Goal: Task Accomplishment & Management: Use online tool/utility

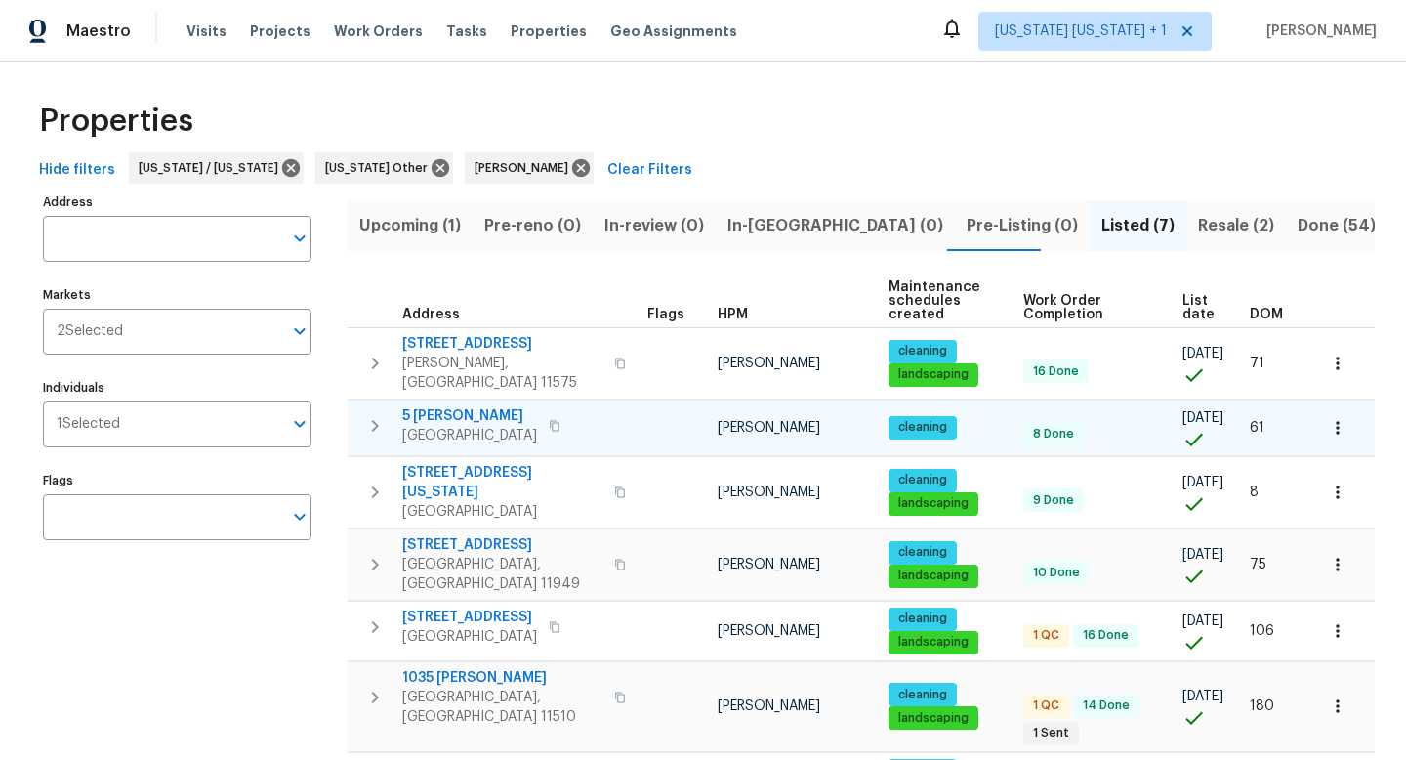
scroll to position [4, 0]
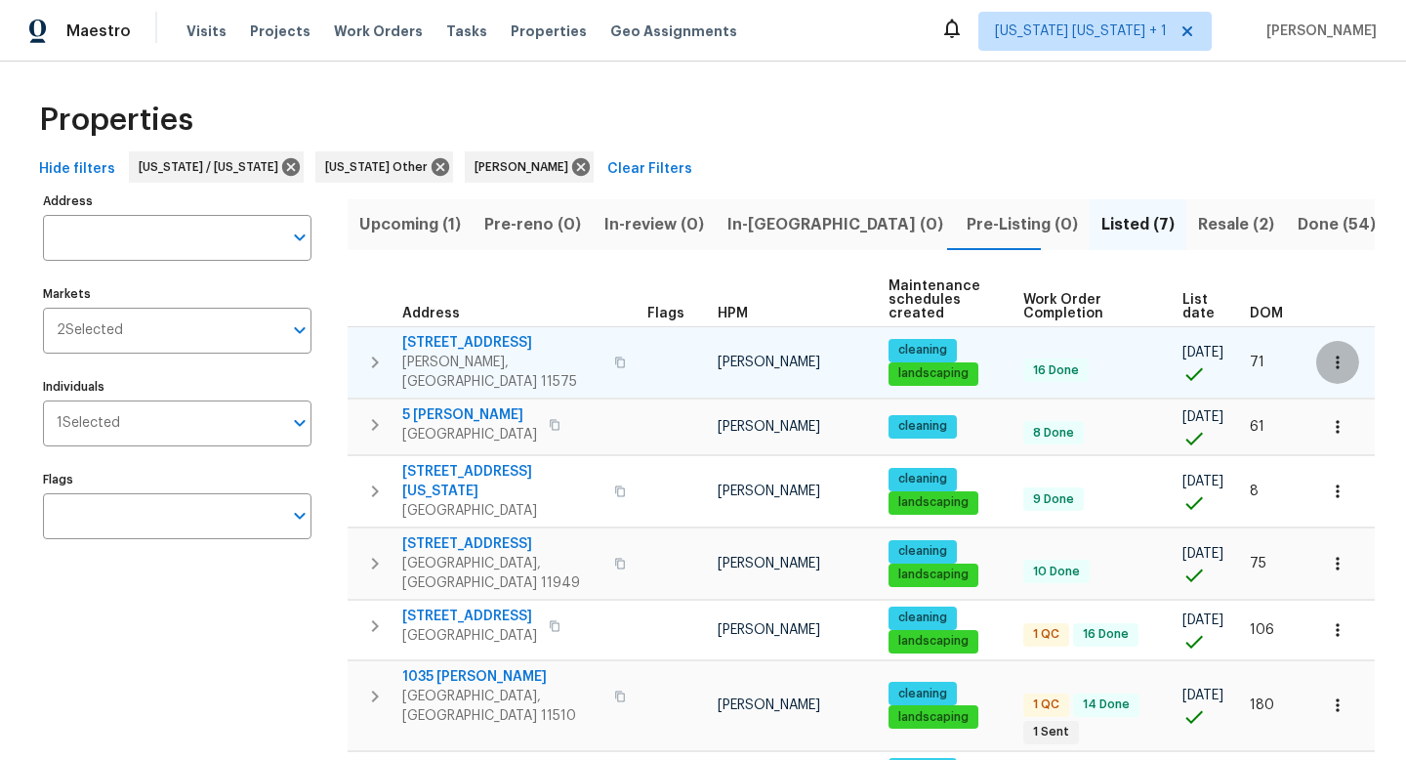
click at [1328, 364] on icon "button" at bounding box center [1338, 363] width 20 height 20
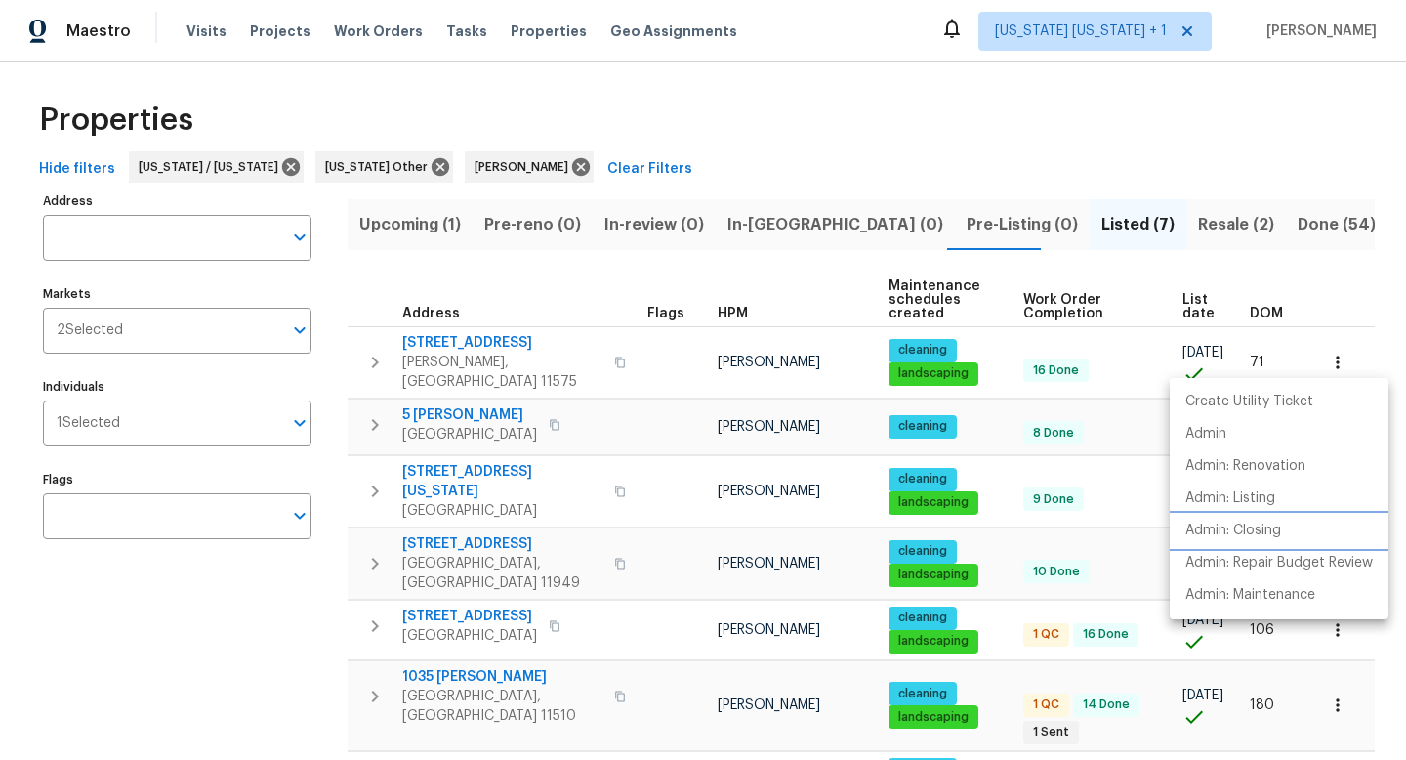
click at [1259, 523] on p "Admin: Closing" at bounding box center [1233, 530] width 96 height 21
click at [607, 429] on div at bounding box center [703, 380] width 1406 height 760
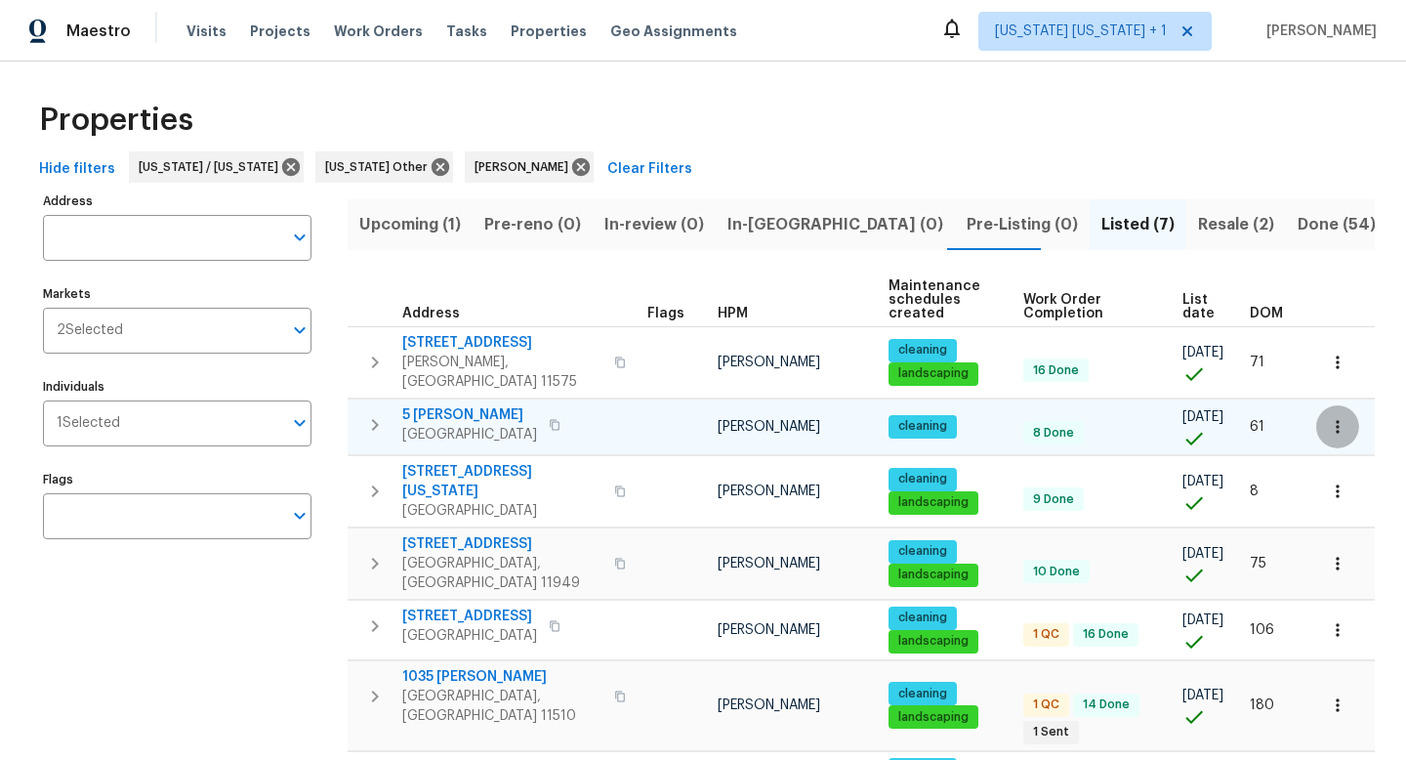
click at [1331, 418] on icon "button" at bounding box center [1338, 427] width 20 height 20
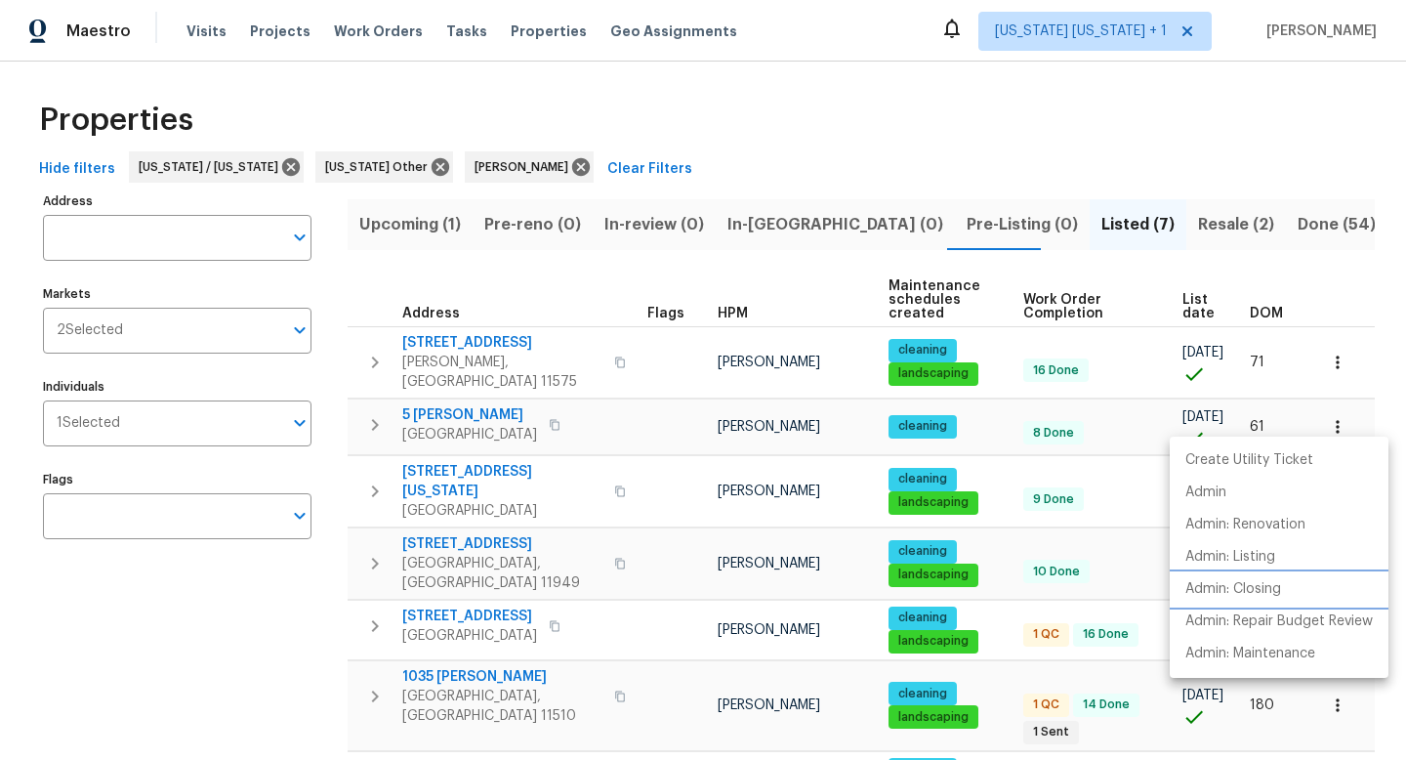
click at [1234, 587] on p "Admin: Closing" at bounding box center [1233, 589] width 96 height 21
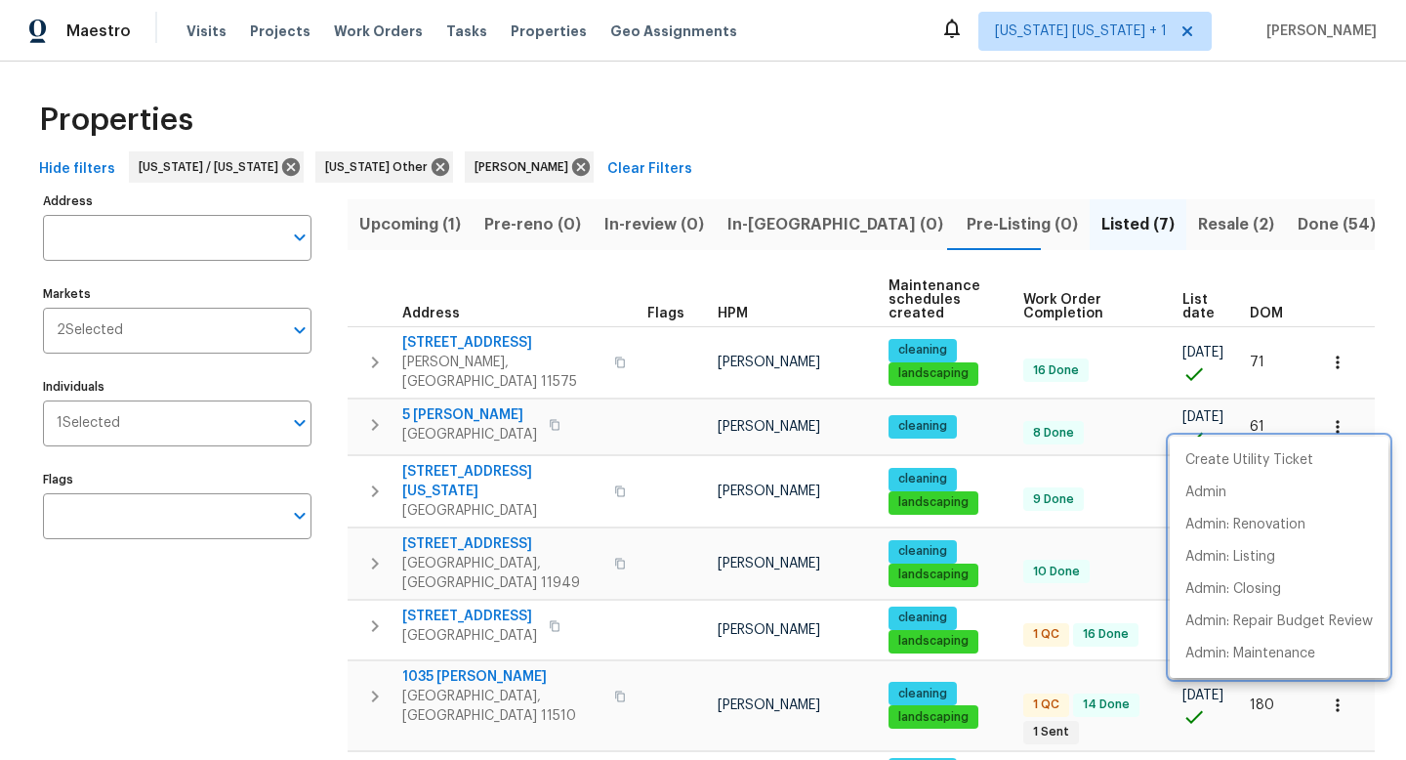
click at [288, 562] on div at bounding box center [703, 380] width 1406 height 760
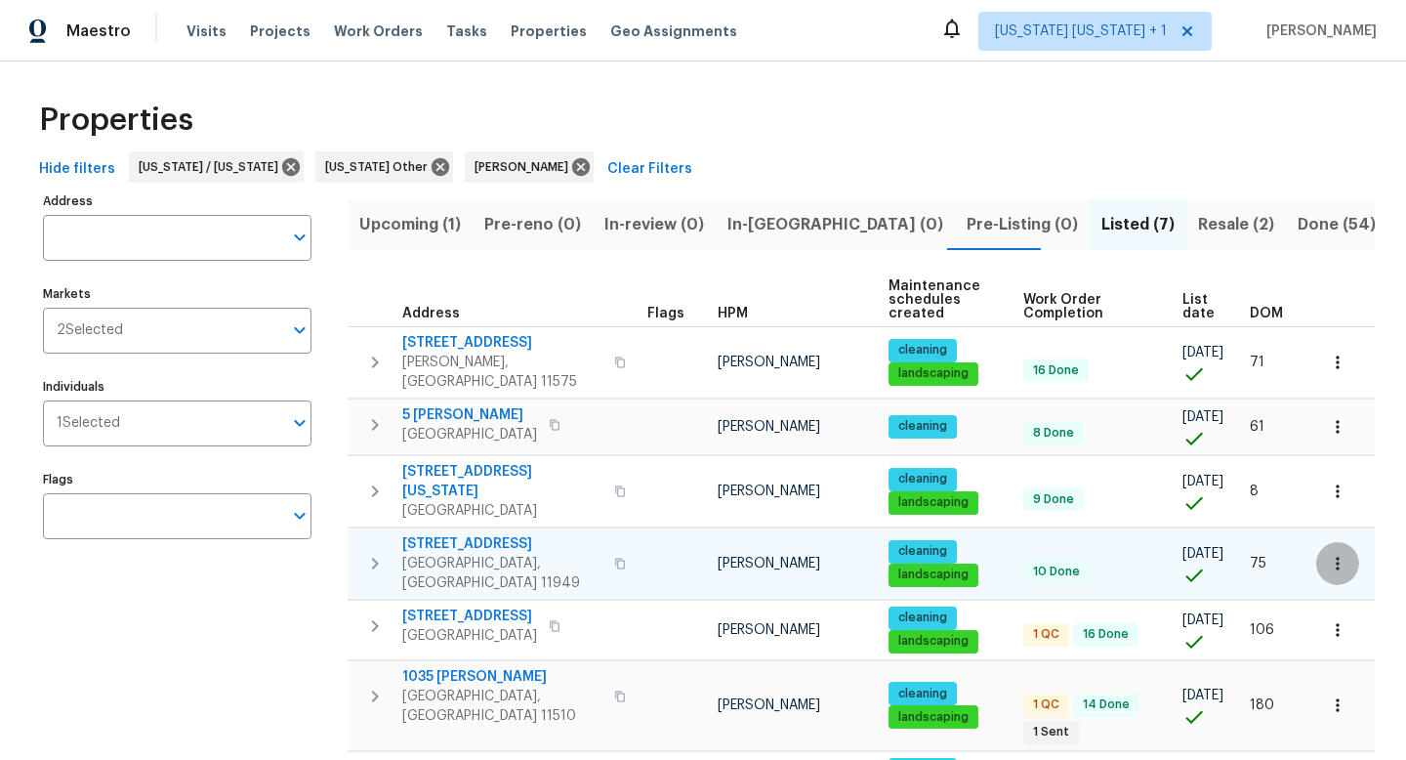
click at [1329, 554] on icon "button" at bounding box center [1338, 564] width 20 height 20
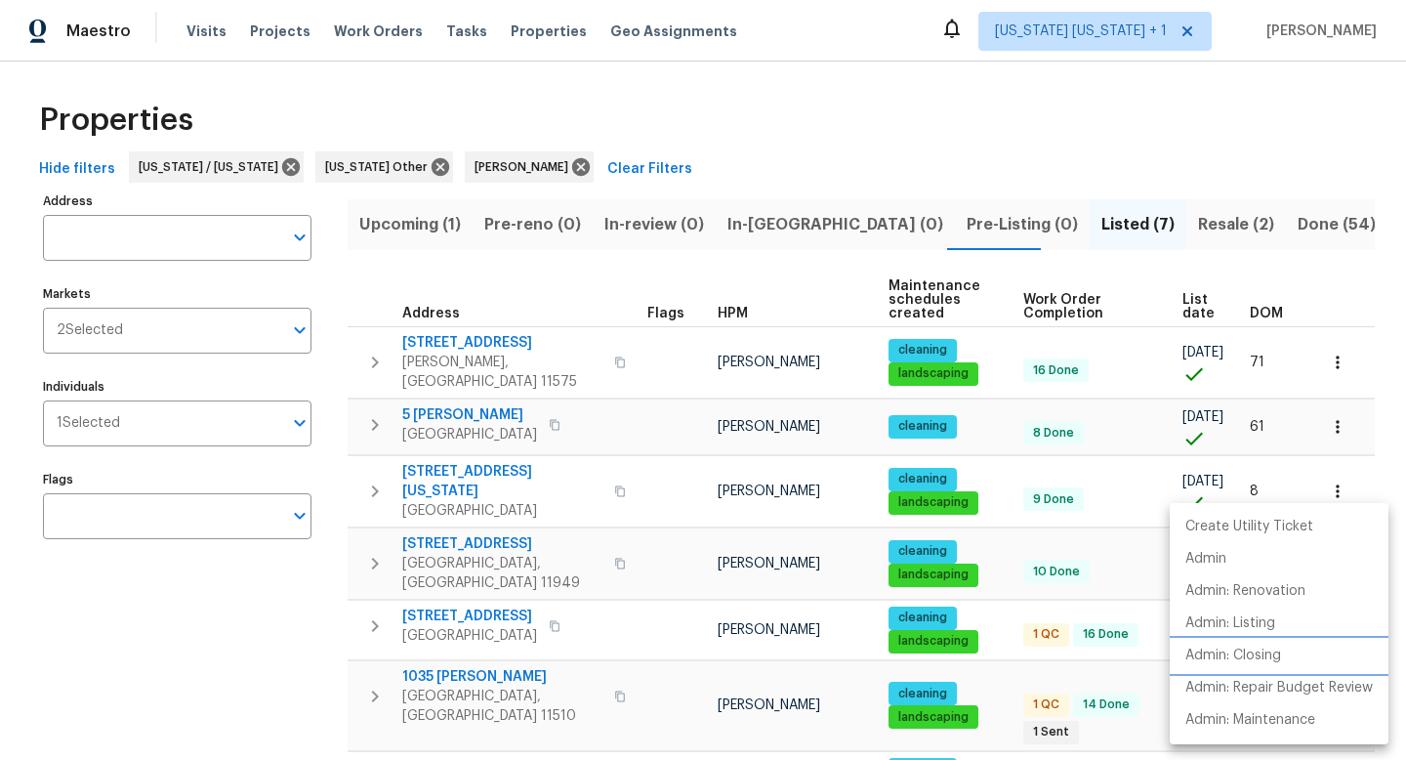
click at [1230, 642] on li "Admin: Closing" at bounding box center [1279, 656] width 219 height 32
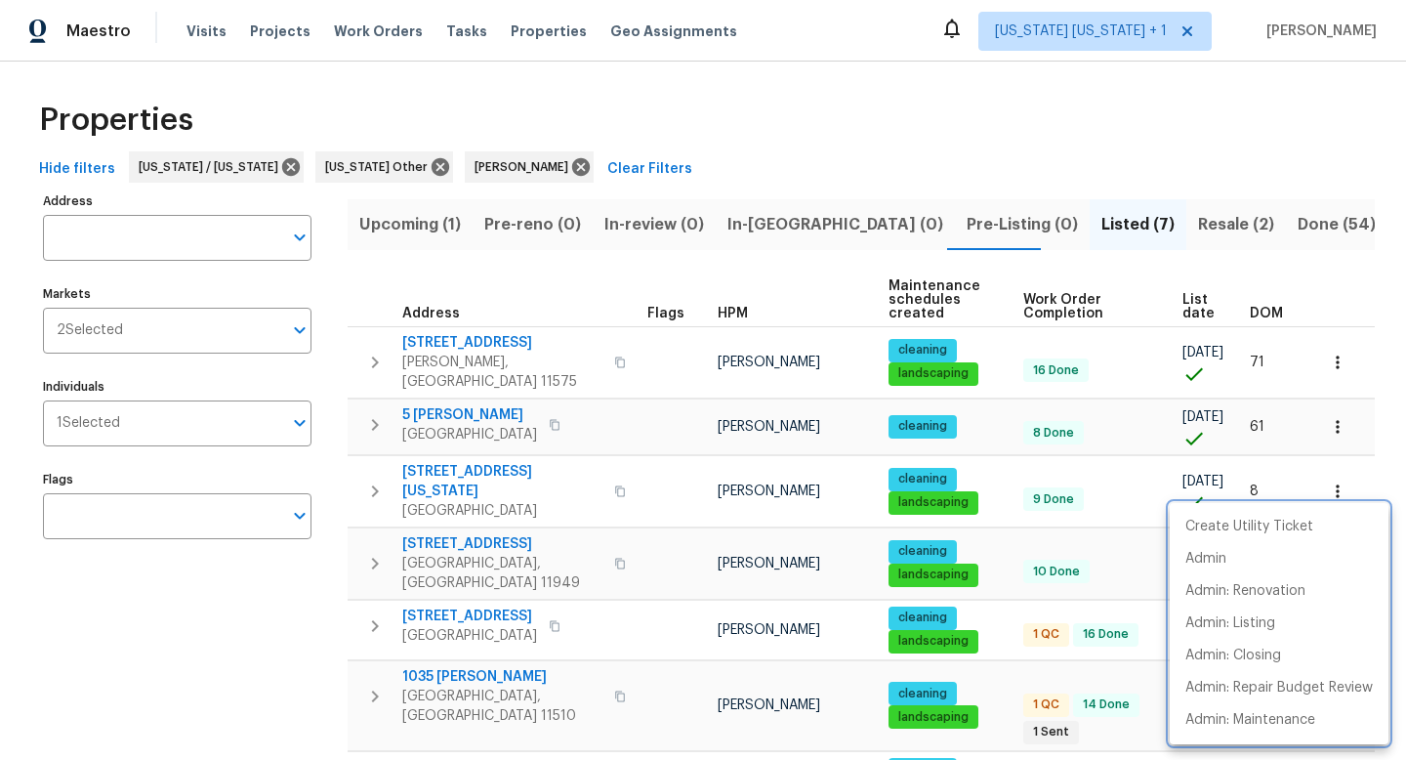
click at [286, 558] on div at bounding box center [703, 380] width 1406 height 760
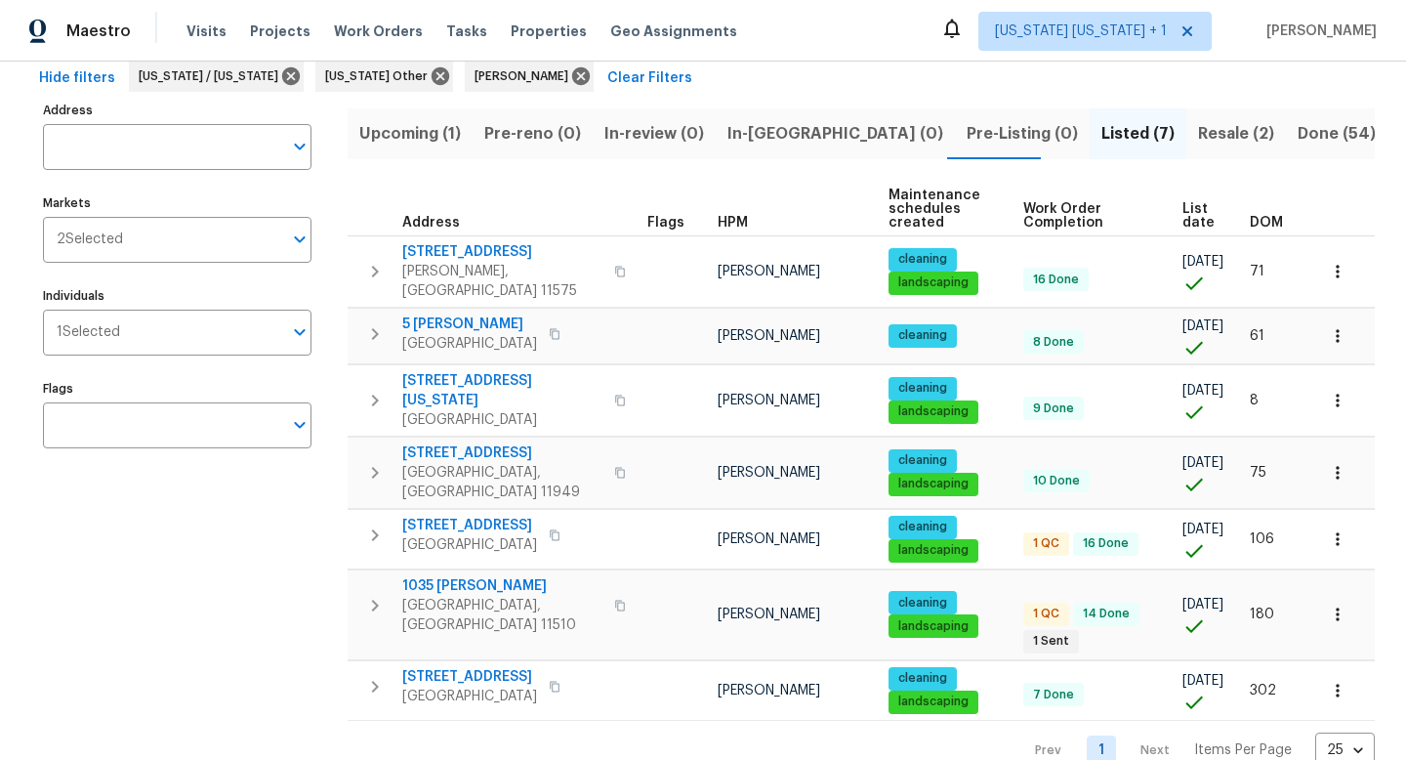
scroll to position [104, 0]
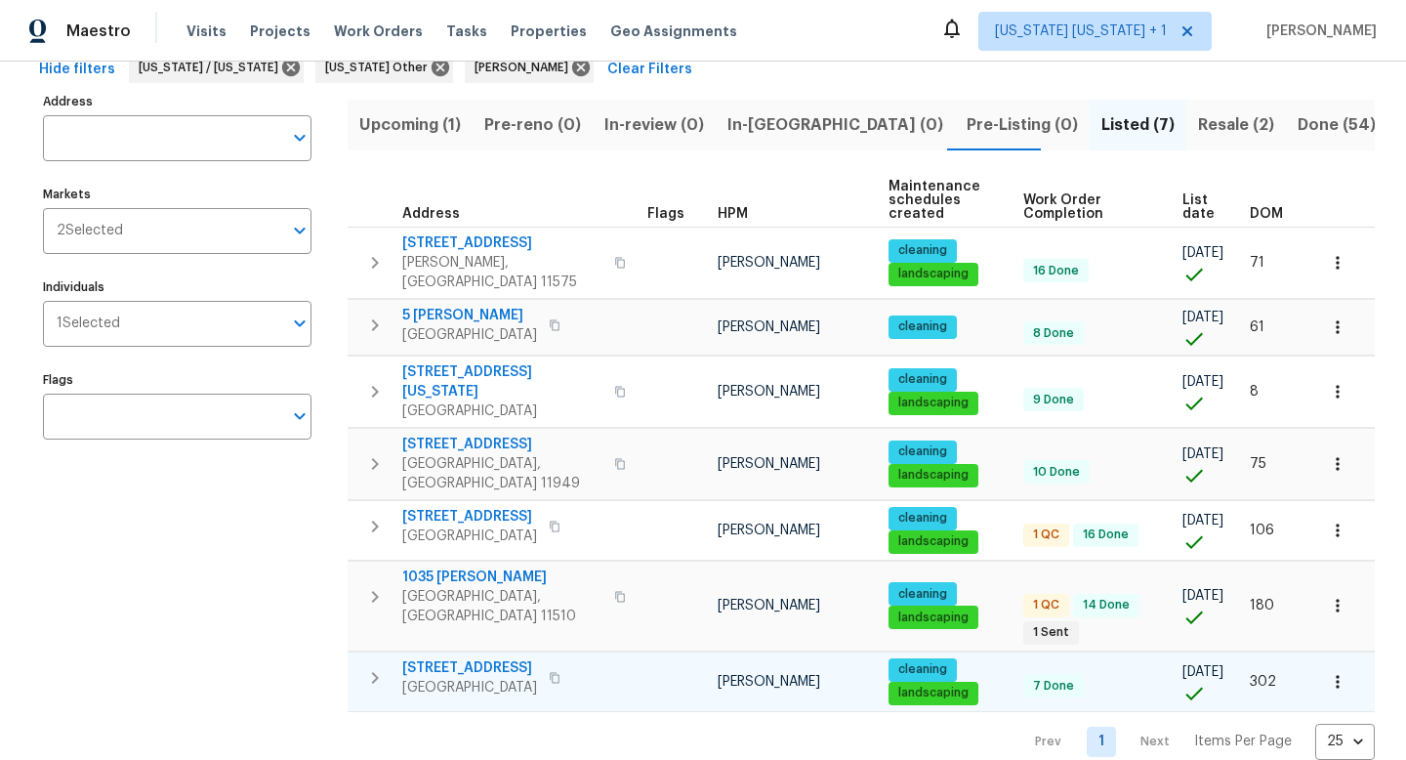
click at [1328, 672] on icon "button" at bounding box center [1338, 682] width 20 height 20
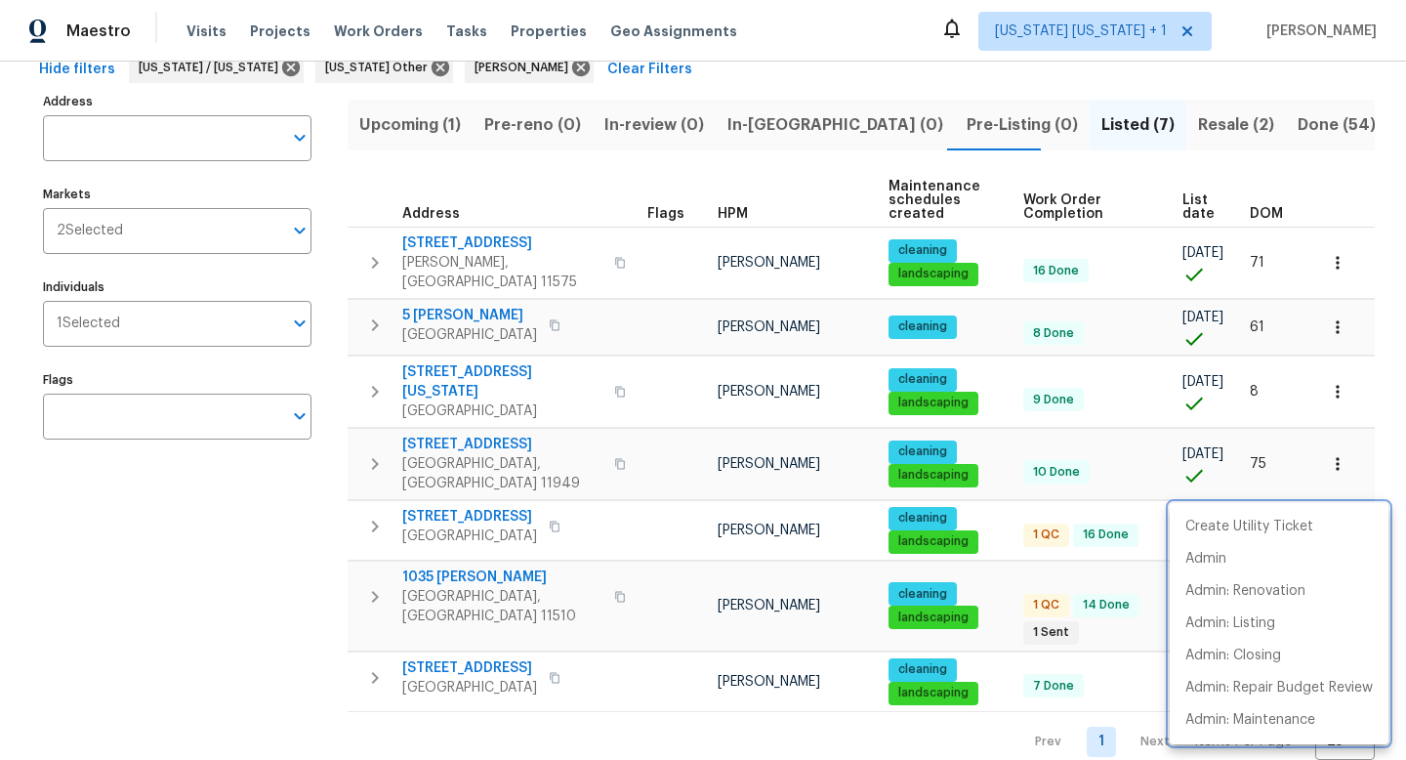
click at [1102, 112] on div at bounding box center [703, 380] width 1406 height 760
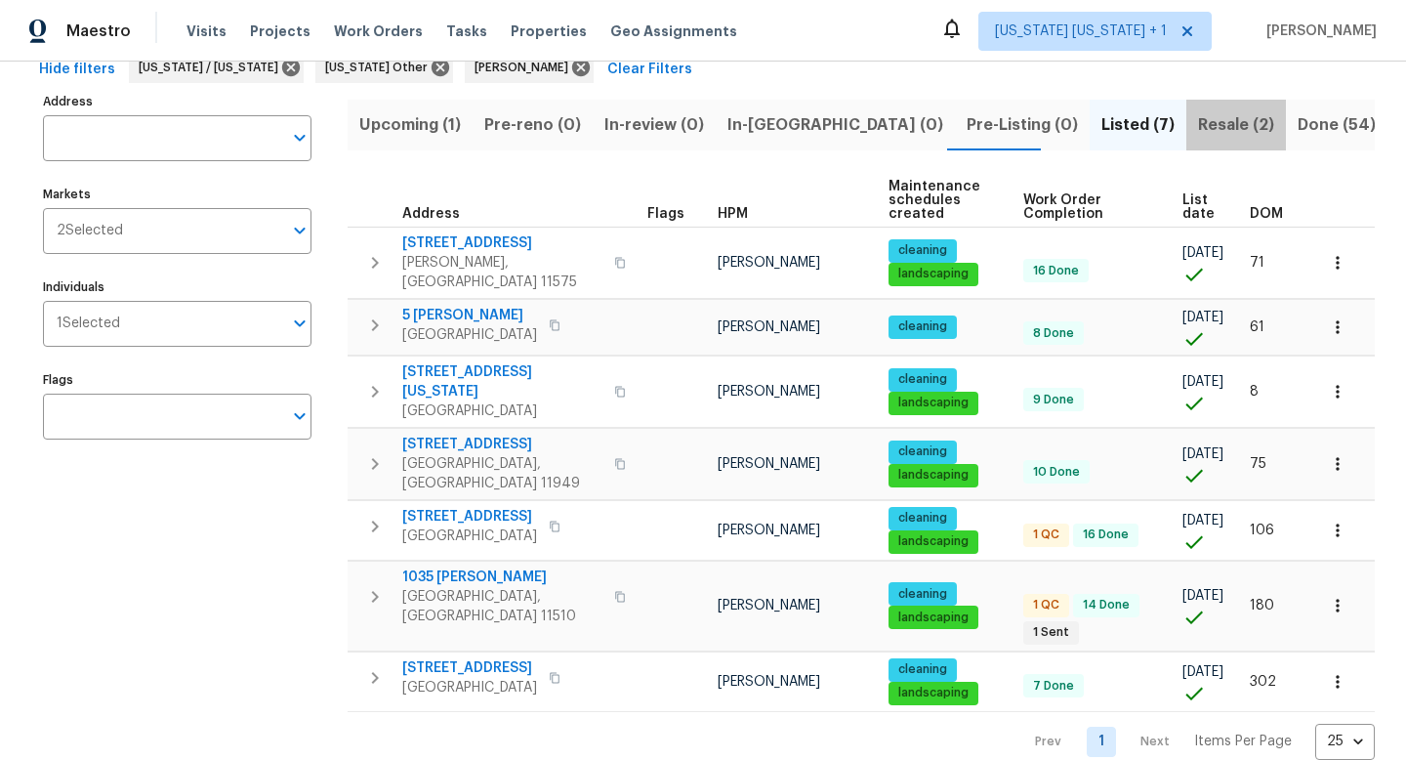
click at [1198, 120] on span "Resale (2)" at bounding box center [1236, 124] width 76 height 27
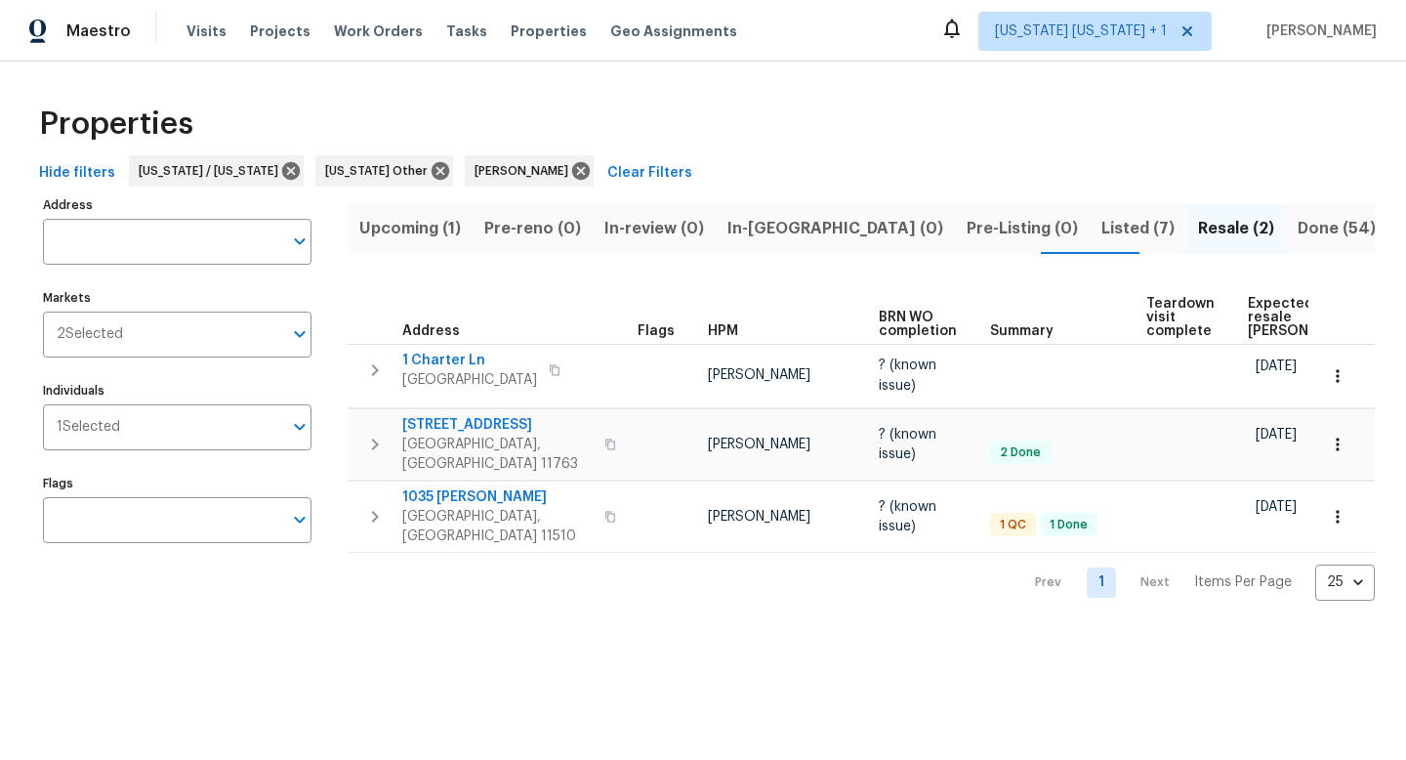
click at [1101, 228] on span "Listed (7)" at bounding box center [1137, 228] width 73 height 27
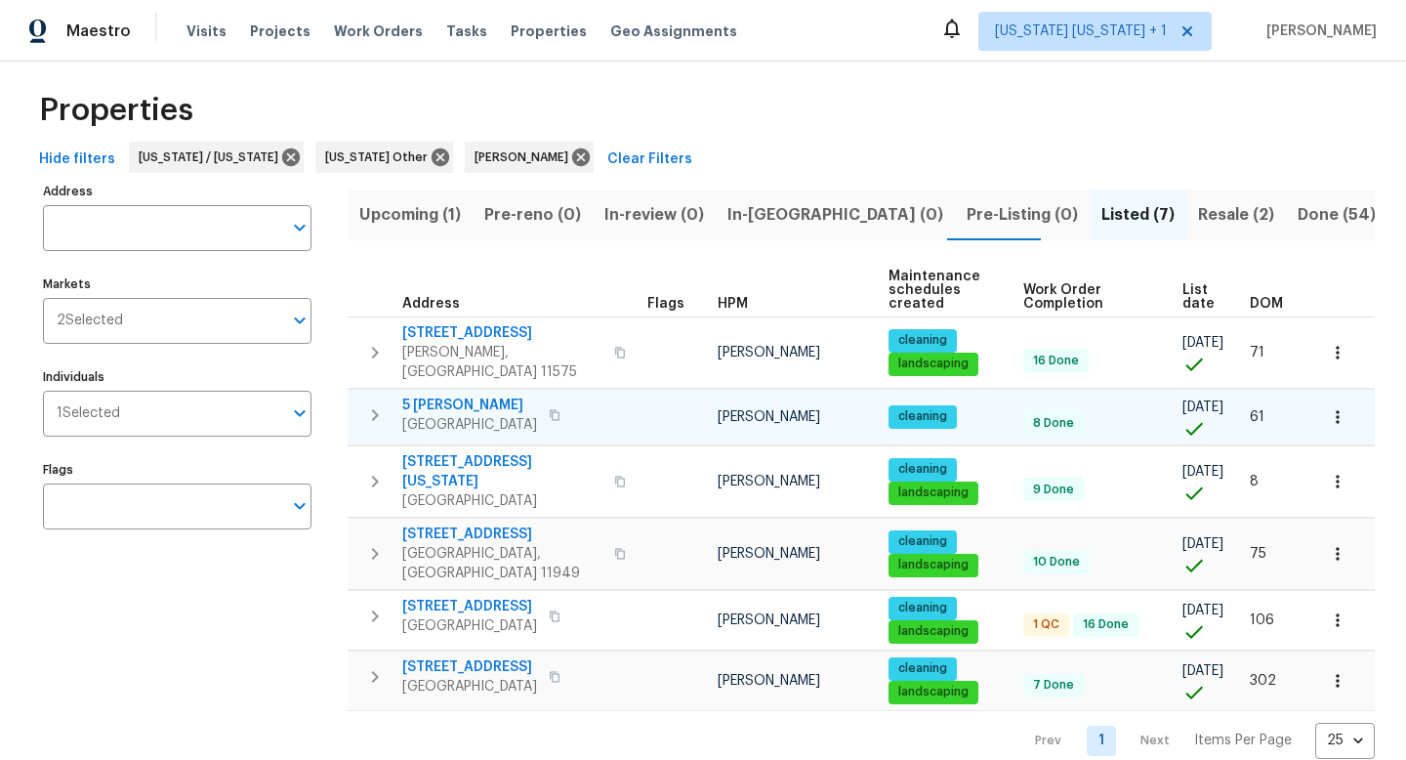
scroll to position [22, 0]
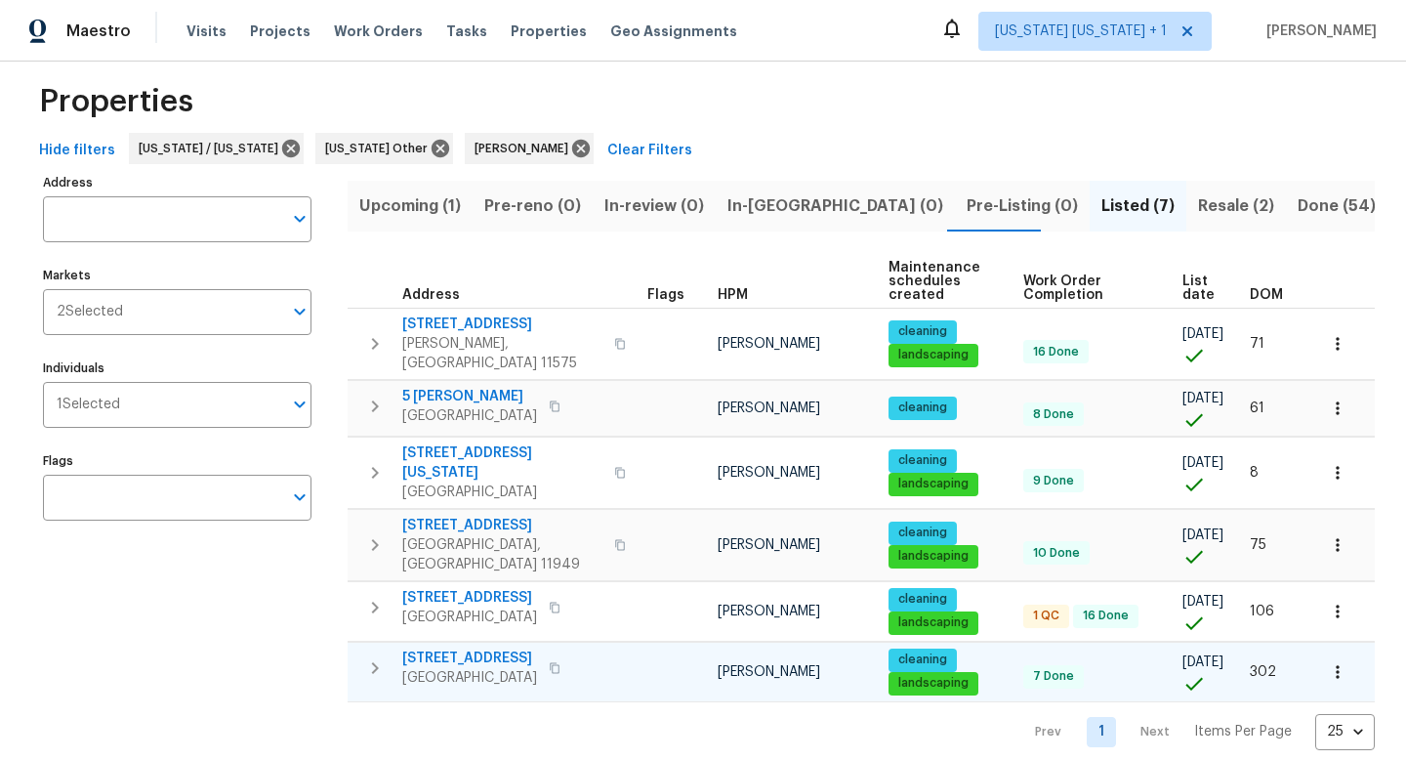
click at [1328, 662] on icon "button" at bounding box center [1338, 672] width 20 height 20
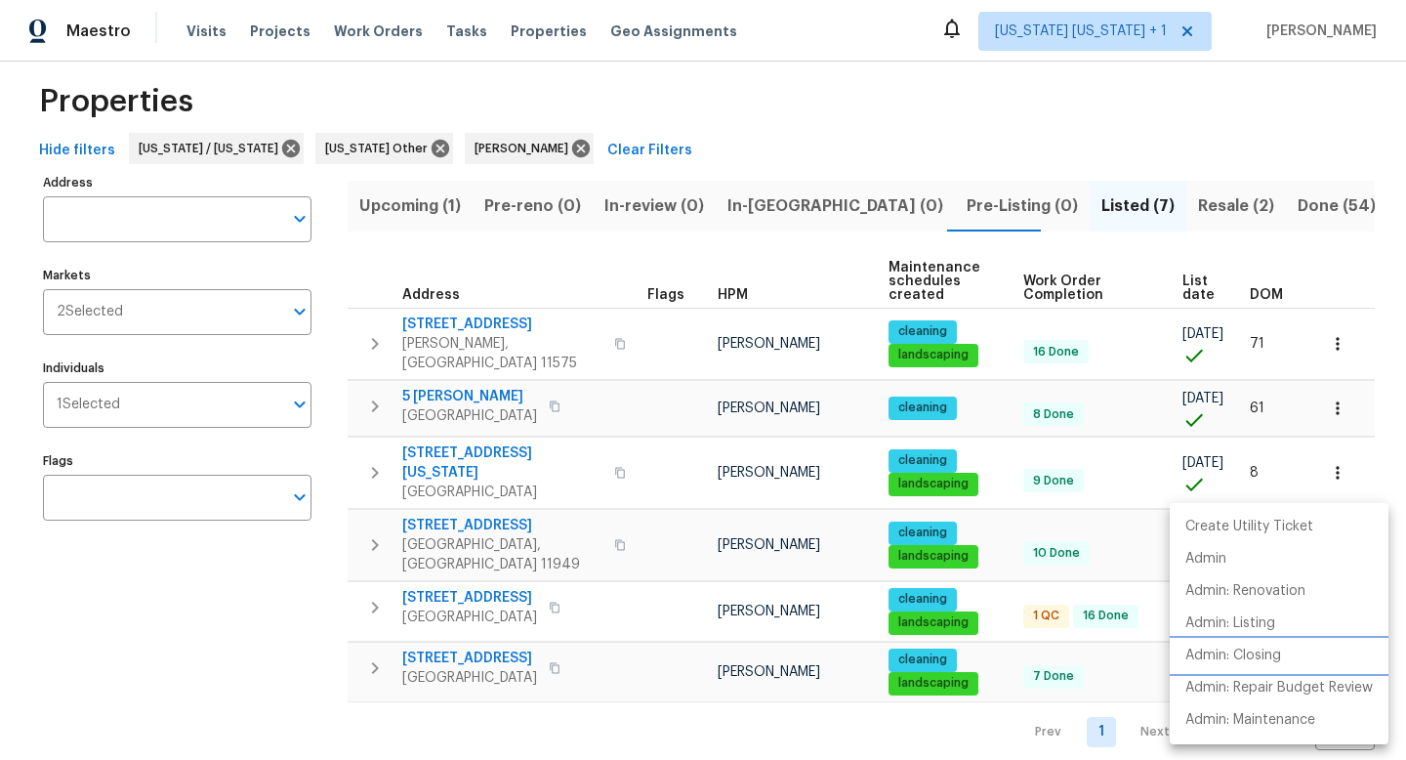
click at [1219, 658] on p "Admin: Closing" at bounding box center [1233, 655] width 96 height 21
